Goal: Task Accomplishment & Management: Complete application form

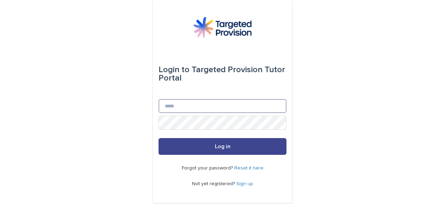
type input "**********"
click at [212, 148] on button "Log in" at bounding box center [223, 146] width 128 height 17
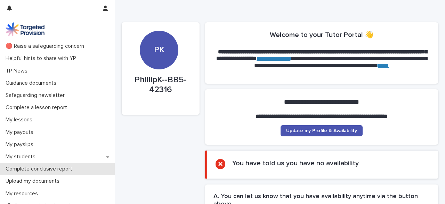
scroll to position [26, 0]
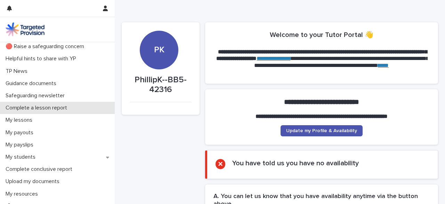
click at [59, 107] on p "Complete a lesson report" at bounding box center [38, 107] width 70 height 7
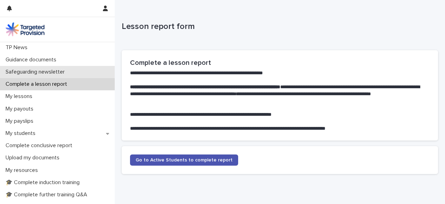
scroll to position [50, 0]
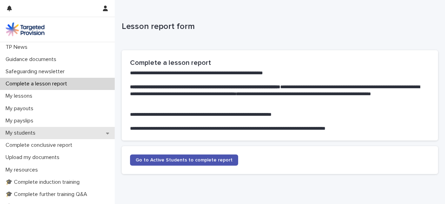
click at [61, 134] on div "My students" at bounding box center [57, 133] width 115 height 12
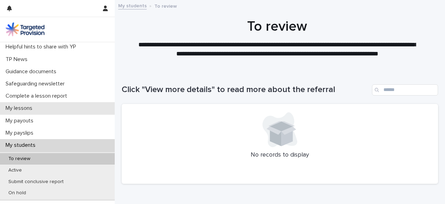
scroll to position [46, 0]
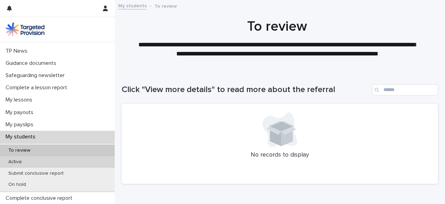
click at [17, 162] on p "Active" at bounding box center [15, 162] width 25 height 6
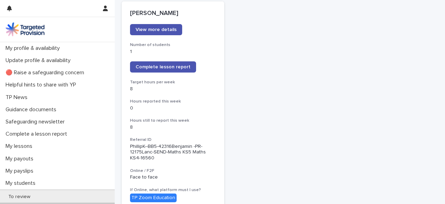
scroll to position [103, 0]
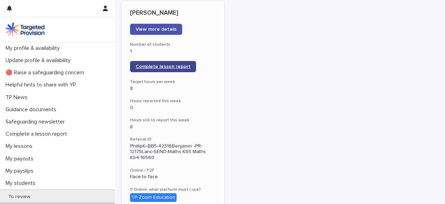
click at [159, 66] on span "Complete lesson report" at bounding box center [163, 66] width 55 height 5
